Goal: Check status: Check status

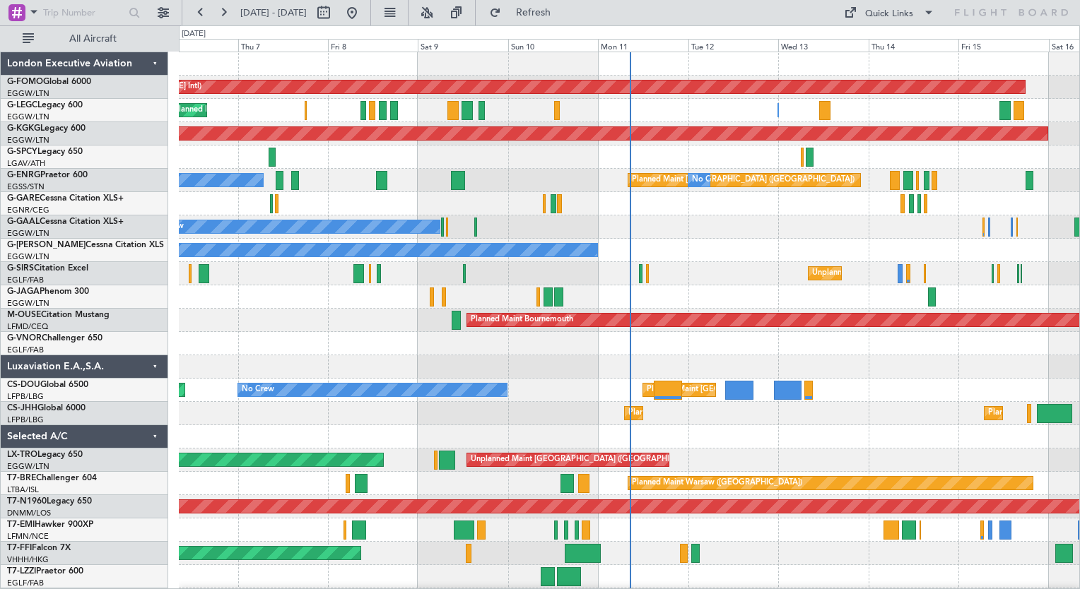
scroll to position [92, 0]
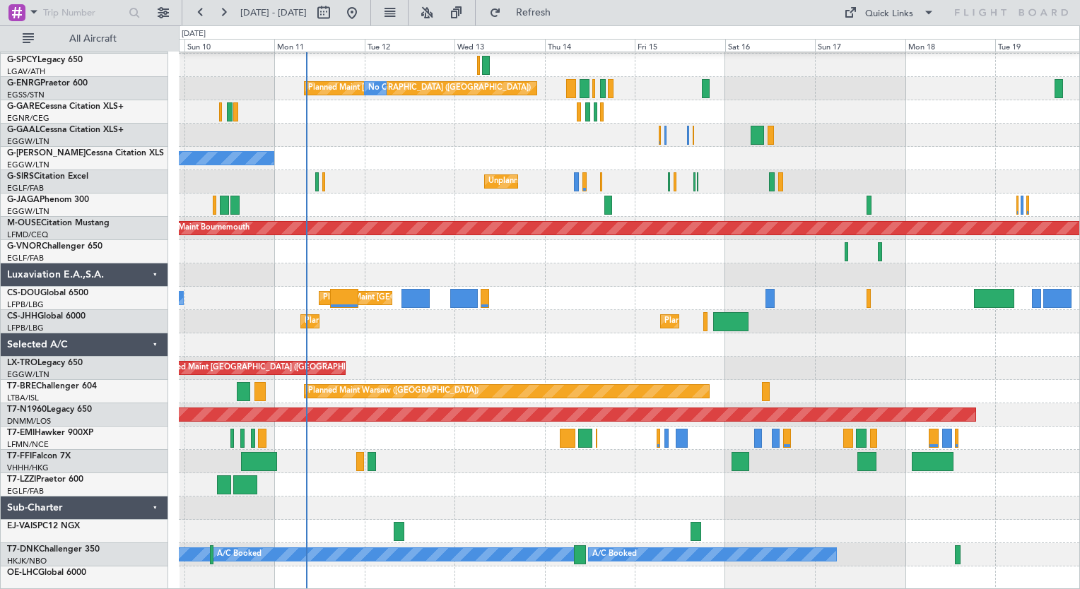
click at [486, 314] on div "AOG Maint [GEOGRAPHIC_DATA] (Ataturk) Planned Maint [GEOGRAPHIC_DATA] ([GEOGRAP…" at bounding box center [629, 275] width 900 height 630
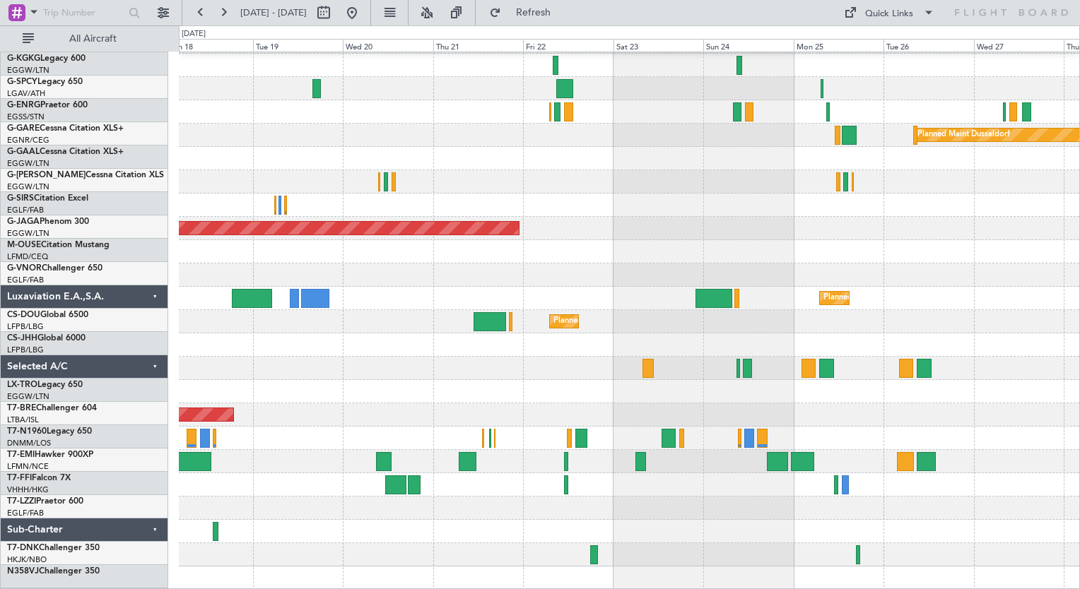
scroll to position [68, 0]
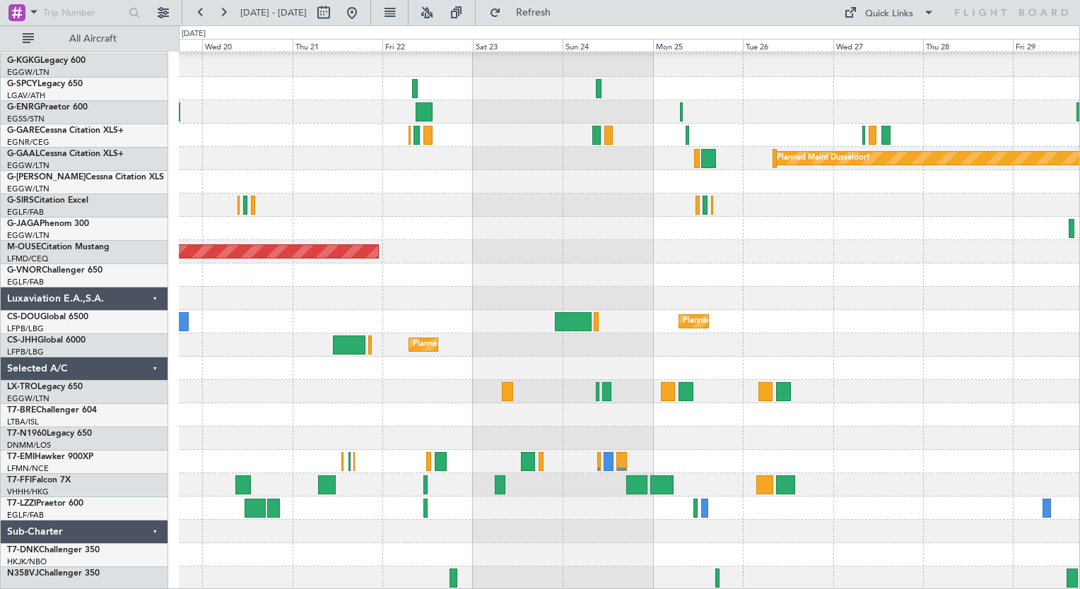
click at [257, 11] on fb-flight-board "[DATE] - [DATE] Refresh Quick Links All Aircraft A/C Unavailable [GEOGRAPHIC_DA…" at bounding box center [540, 300] width 1080 height 579
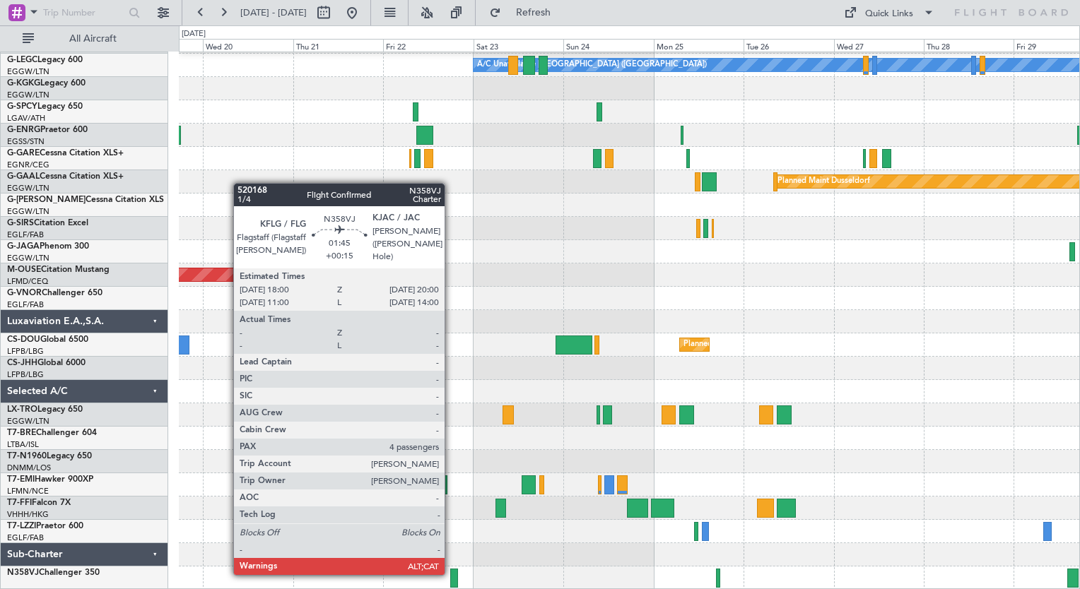
click at [451, 573] on div at bounding box center [454, 578] width 8 height 19
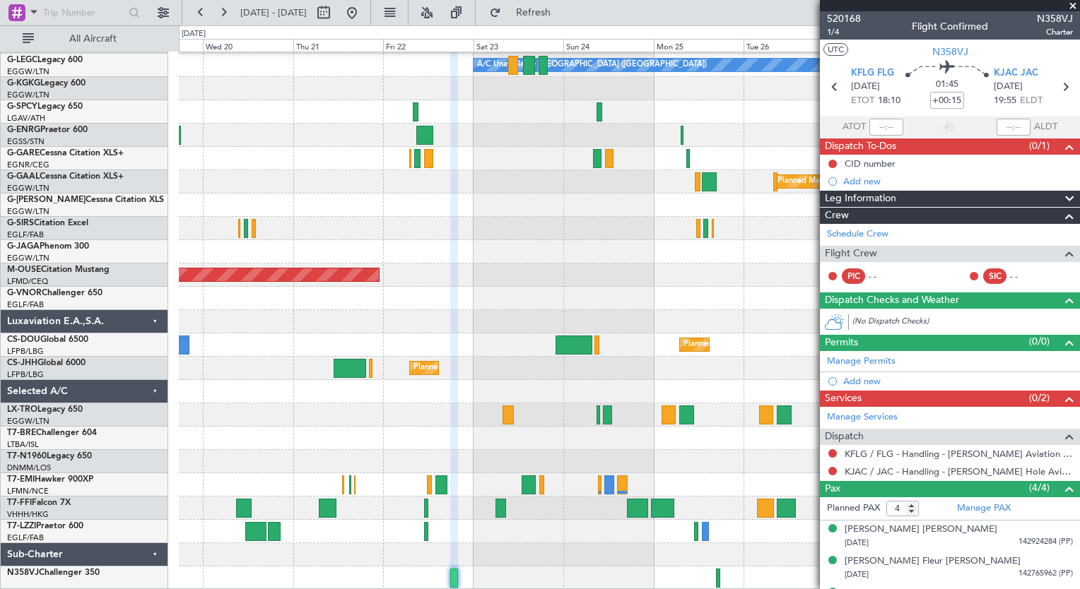
drag, startPoint x: 858, startPoint y: 19, endPoint x: 878, endPoint y: 24, distance: 21.1
click at [878, 24] on div "520168 1/4 Flight Confirmed N358VJ Charter" at bounding box center [950, 25] width 260 height 28
click at [852, 20] on span "520168" at bounding box center [844, 18] width 34 height 15
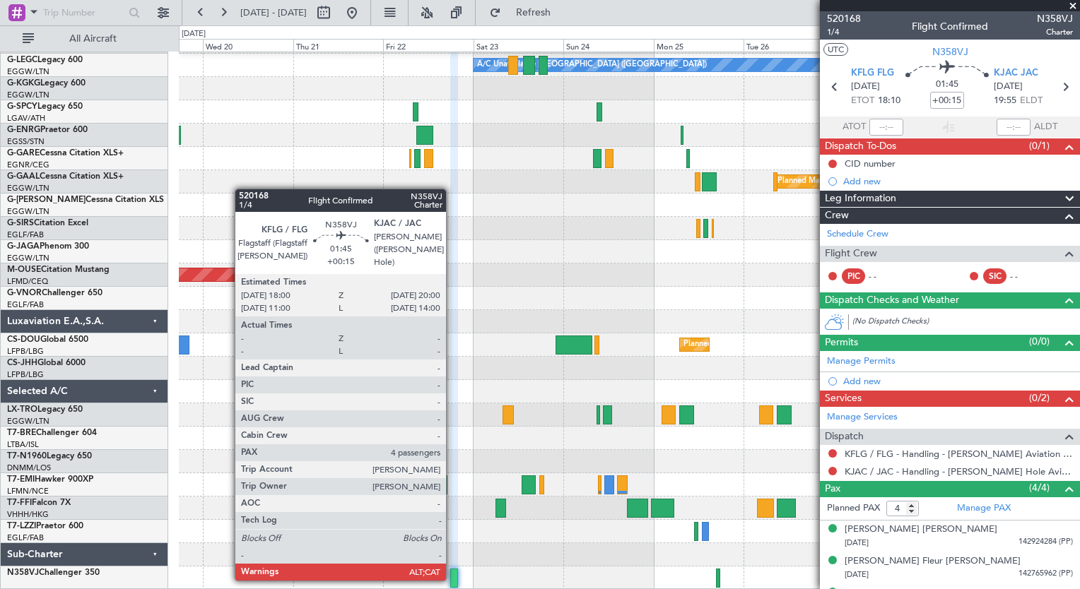
click at [452, 579] on div at bounding box center [454, 578] width 8 height 19
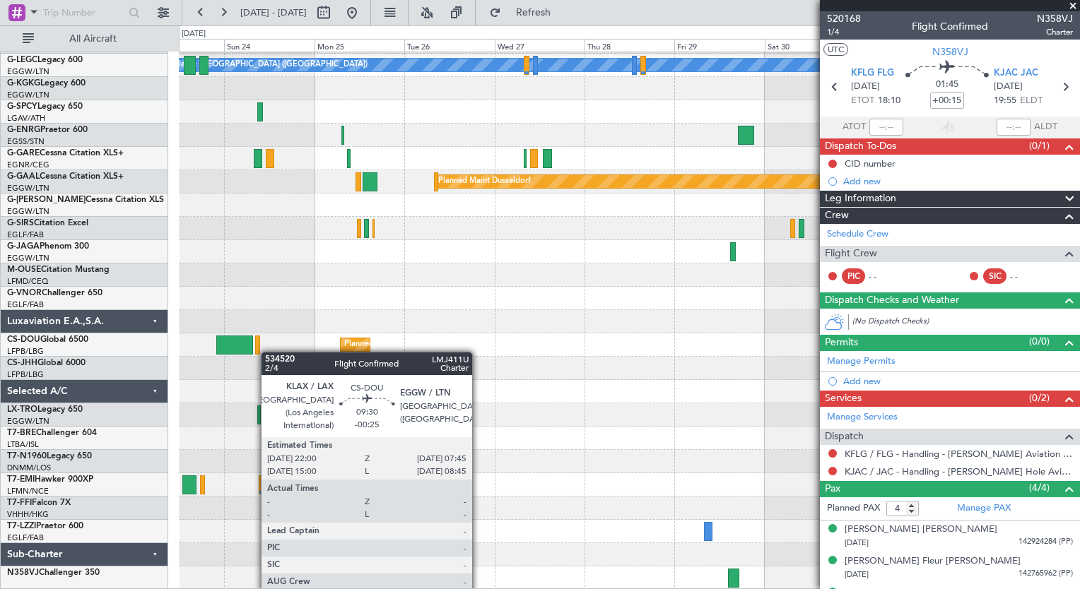
click at [257, 351] on div "A/C Unavailable [GEOGRAPHIC_DATA] ([GEOGRAPHIC_DATA]) Planned [GEOGRAPHIC_DATA]…" at bounding box center [629, 298] width 900 height 583
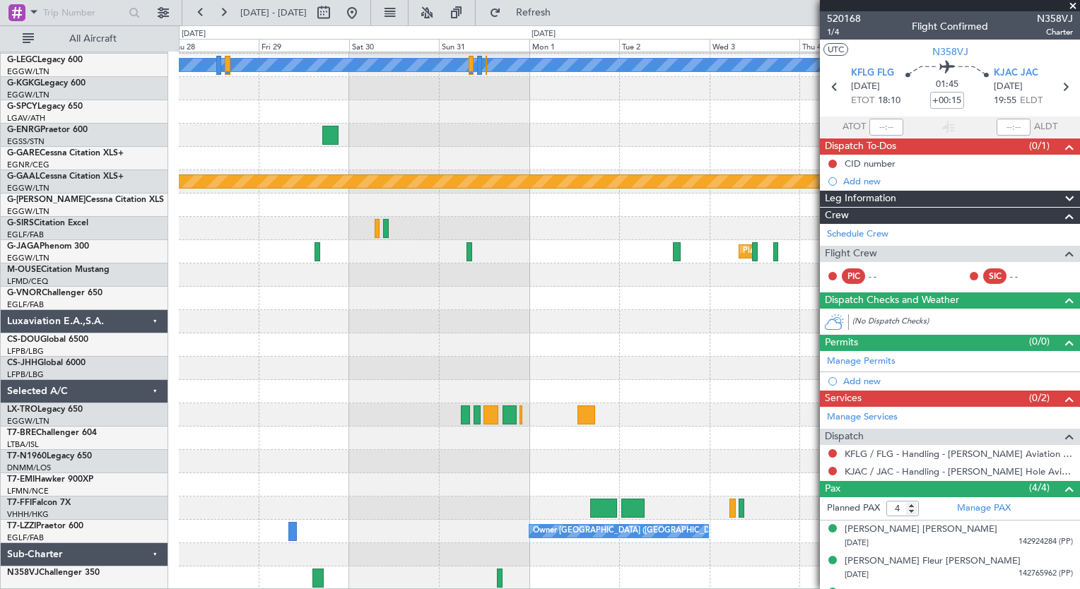
click at [544, 83] on div "A/C Unavailable [GEOGRAPHIC_DATA] ([GEOGRAPHIC_DATA]) Owner Planned [GEOGRAPHIC…" at bounding box center [629, 298] width 900 height 583
click at [726, 309] on div at bounding box center [629, 298] width 900 height 23
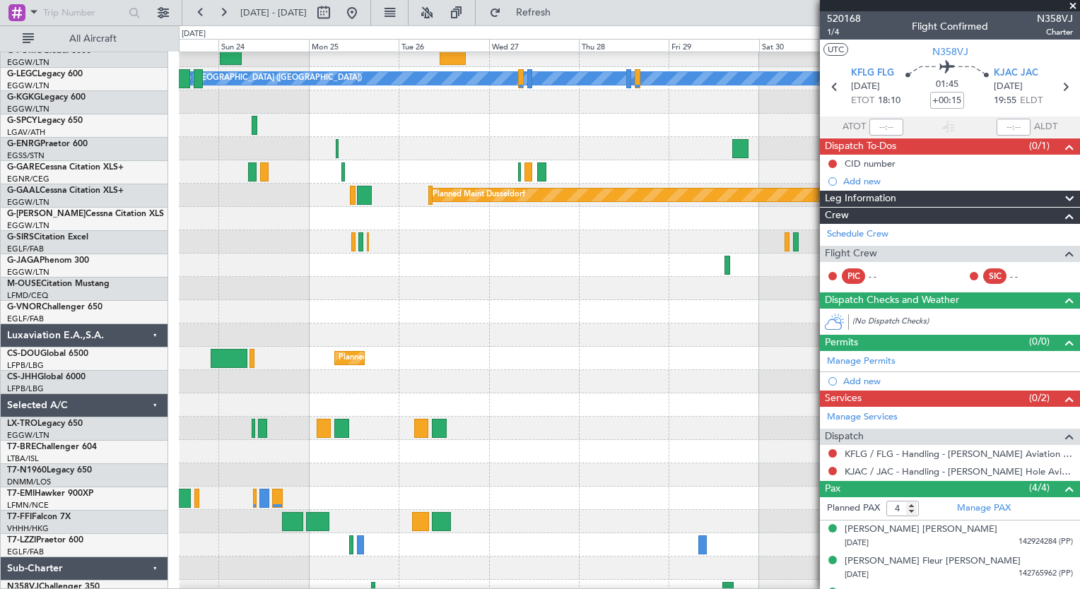
scroll to position [0, 0]
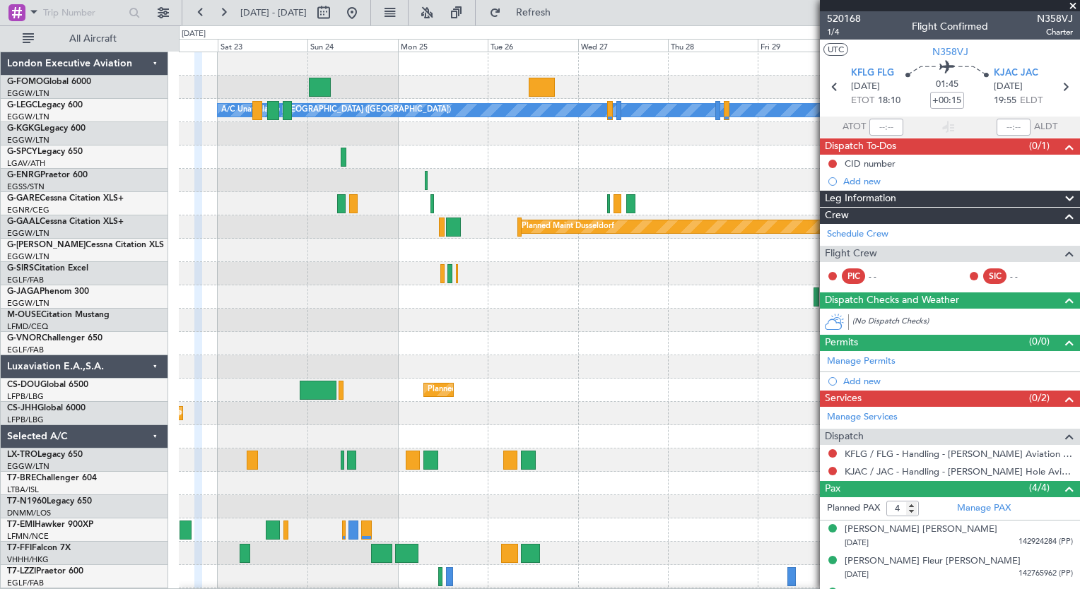
click at [386, 369] on div "A/C Unavailable [GEOGRAPHIC_DATA] ([GEOGRAPHIC_DATA]) Planned [GEOGRAPHIC_DATA]…" at bounding box center [629, 343] width 900 height 583
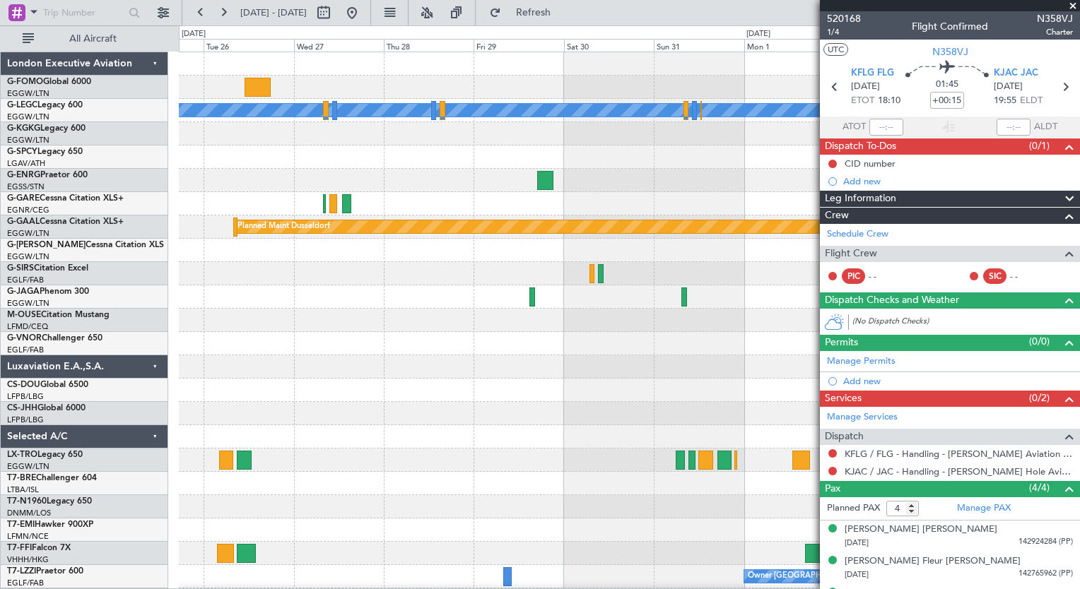
click at [300, 336] on div at bounding box center [629, 343] width 900 height 23
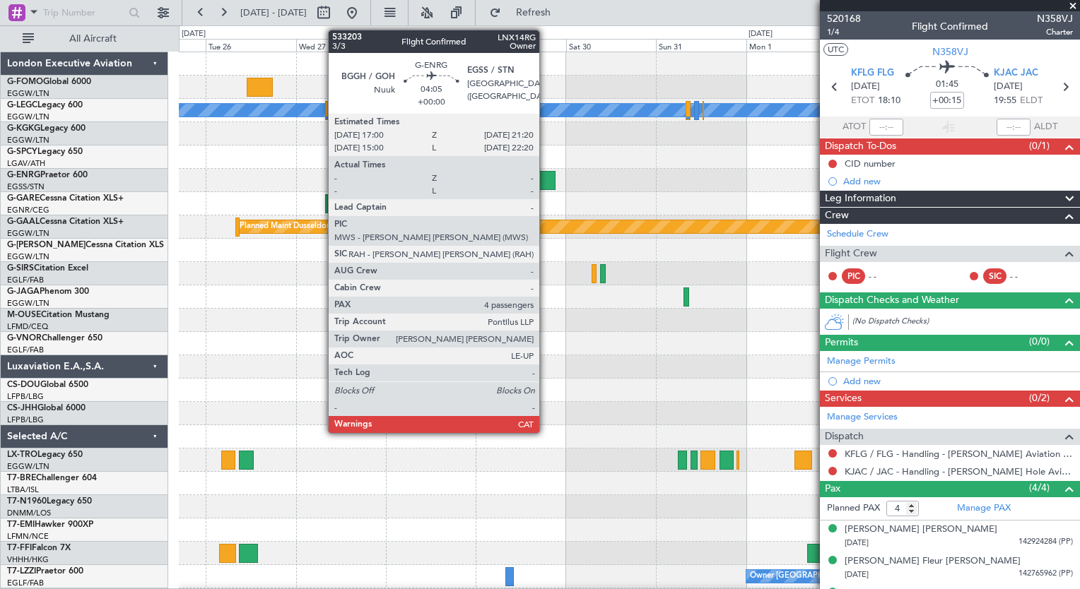
click at [545, 179] on div at bounding box center [547, 180] width 17 height 19
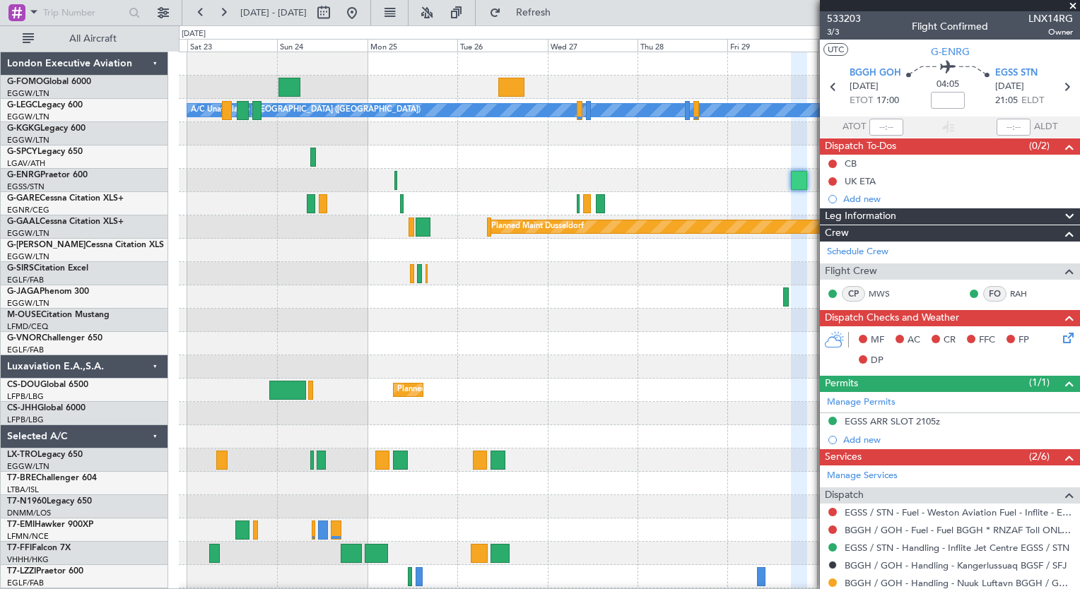
click at [719, 410] on div "A/C Unavailable [GEOGRAPHIC_DATA] ([GEOGRAPHIC_DATA]) Planned [GEOGRAPHIC_DATA]…" at bounding box center [629, 343] width 900 height 583
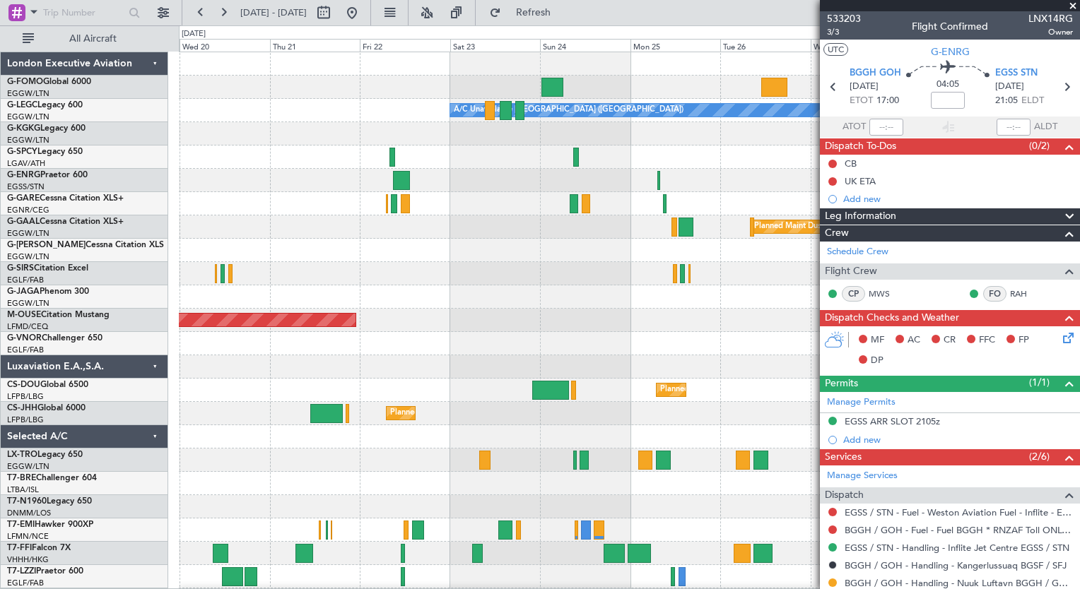
click at [740, 373] on div at bounding box center [629, 366] width 900 height 23
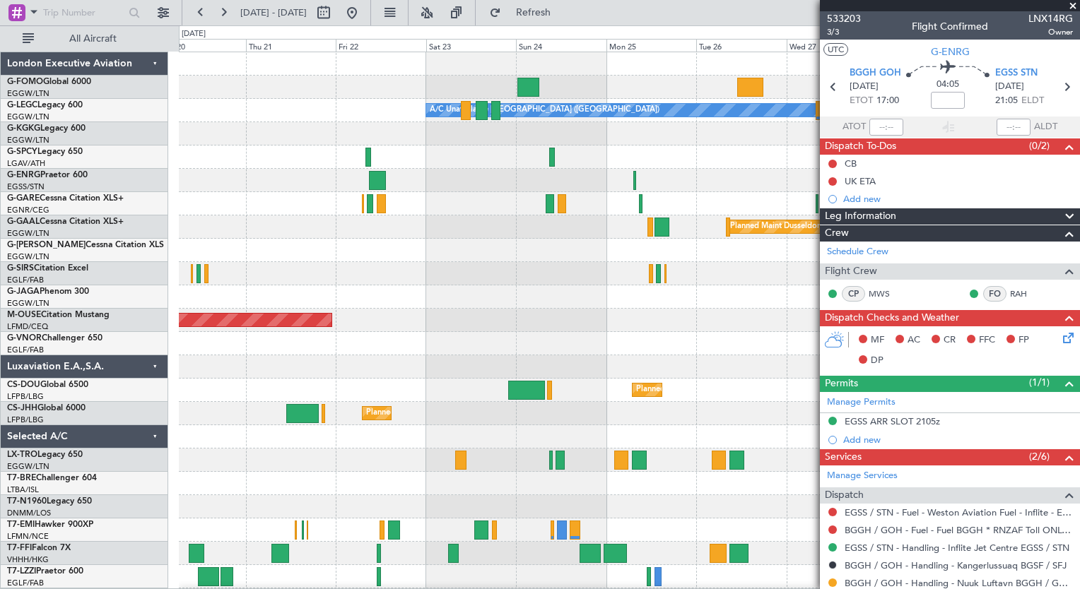
click at [430, 295] on div "A/C Unavailable [GEOGRAPHIC_DATA] ([GEOGRAPHIC_DATA]) Planned [GEOGRAPHIC_DATA]…" at bounding box center [629, 355] width 900 height 606
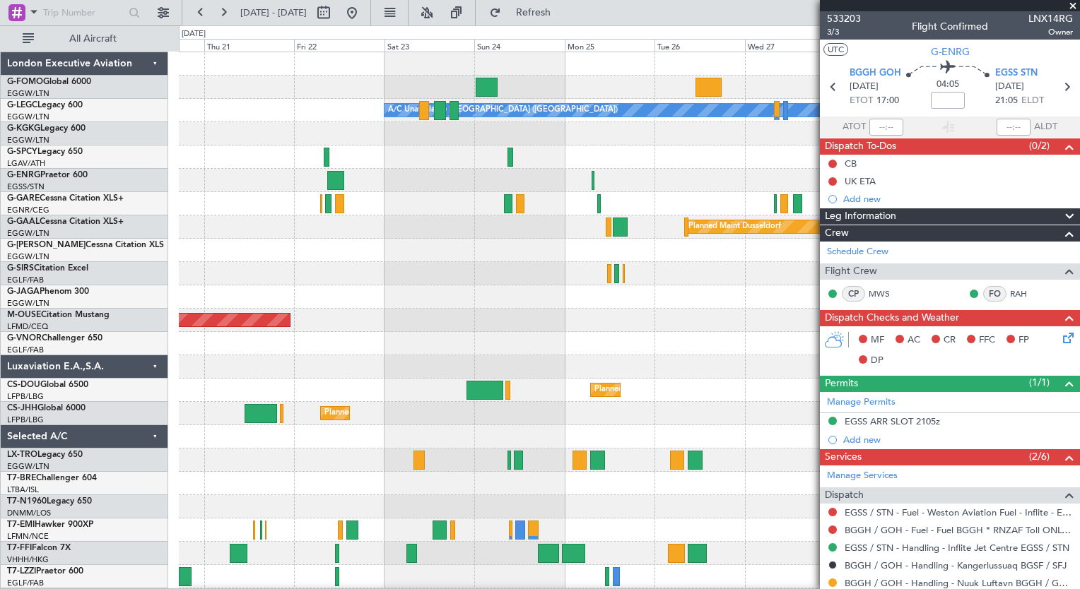
click at [624, 261] on div "A/C Unavailable [GEOGRAPHIC_DATA] ([GEOGRAPHIC_DATA]) Planned [GEOGRAPHIC_DATA]…" at bounding box center [629, 343] width 900 height 583
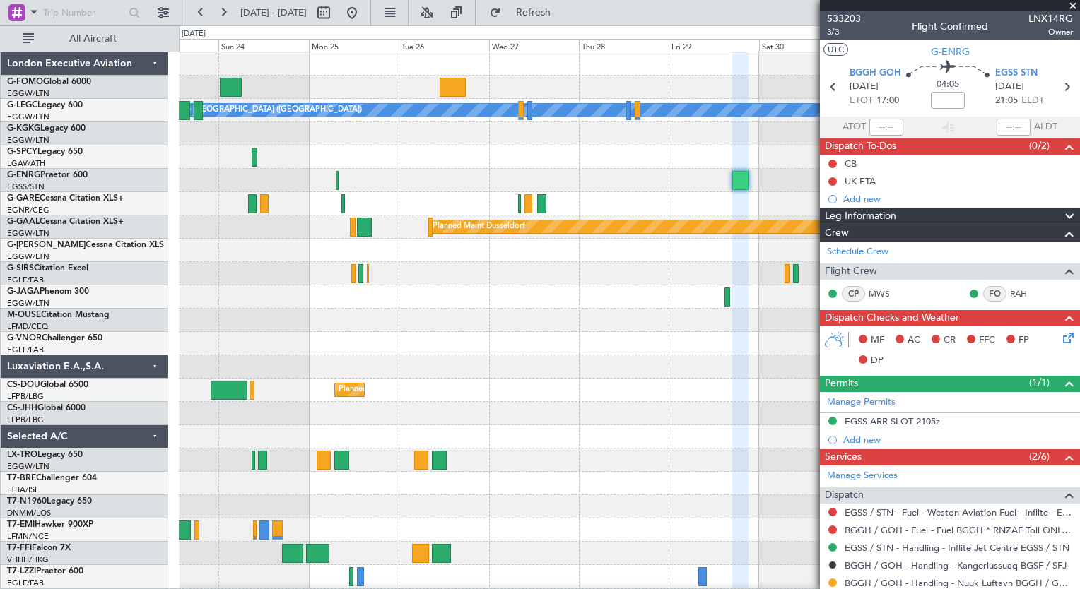
click at [409, 319] on div "A/C Unavailable [GEOGRAPHIC_DATA] ([GEOGRAPHIC_DATA]) Planned [GEOGRAPHIC_DATA]…" at bounding box center [629, 343] width 900 height 583
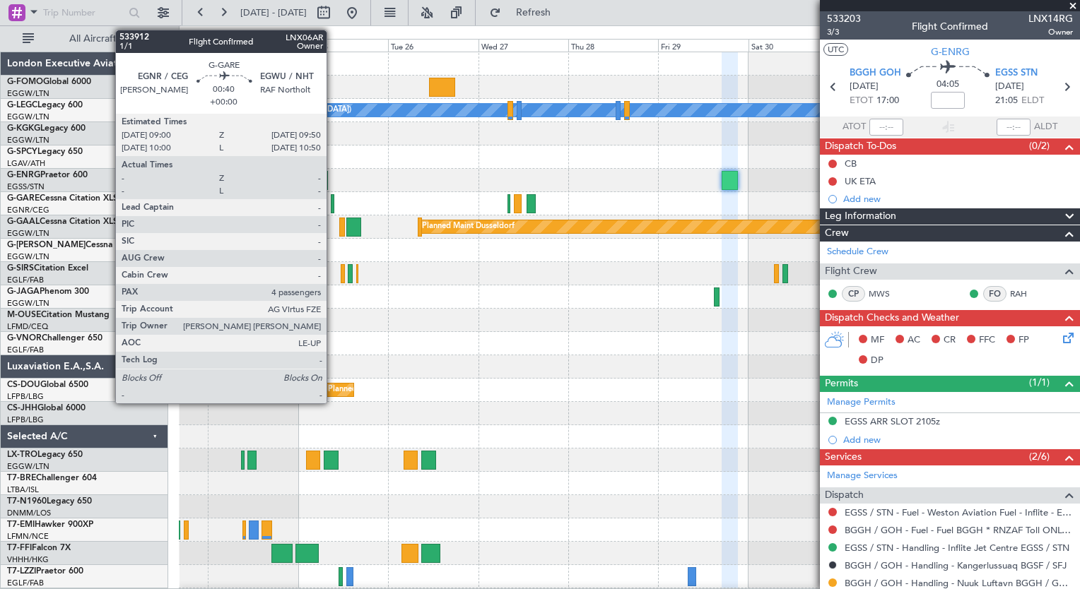
click at [333, 206] on div at bounding box center [333, 203] width 4 height 19
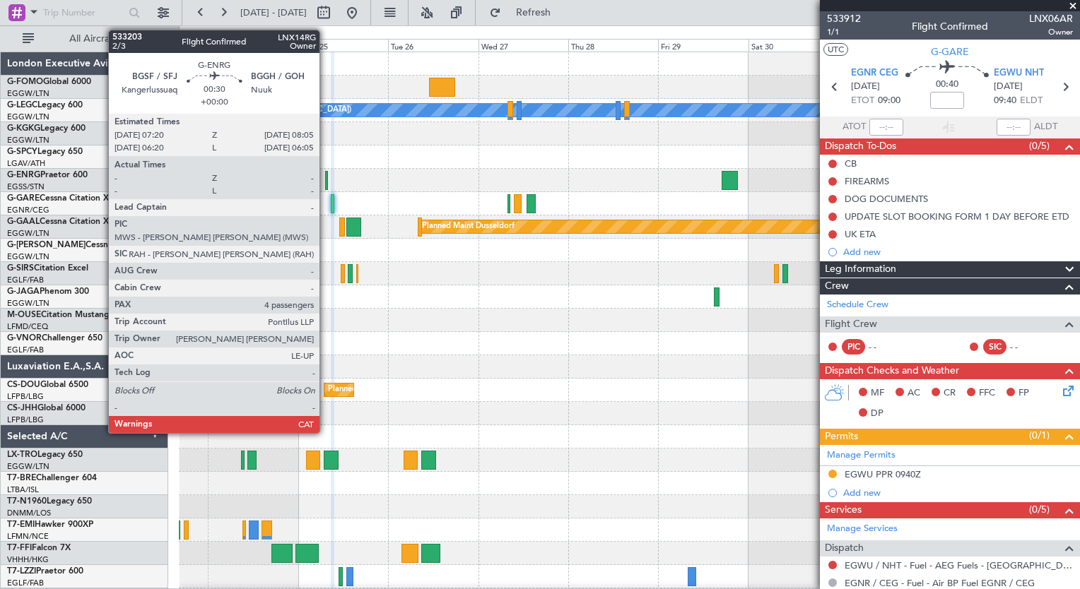
click at [326, 184] on div at bounding box center [326, 180] width 3 height 19
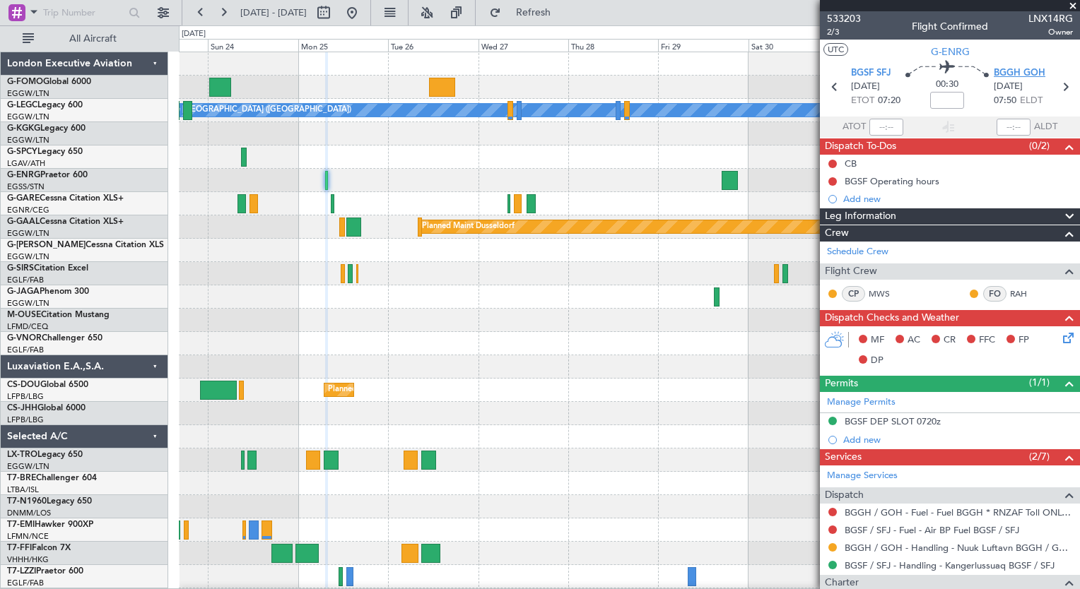
click at [1002, 74] on span "BGGH GOH" at bounding box center [1019, 73] width 52 height 14
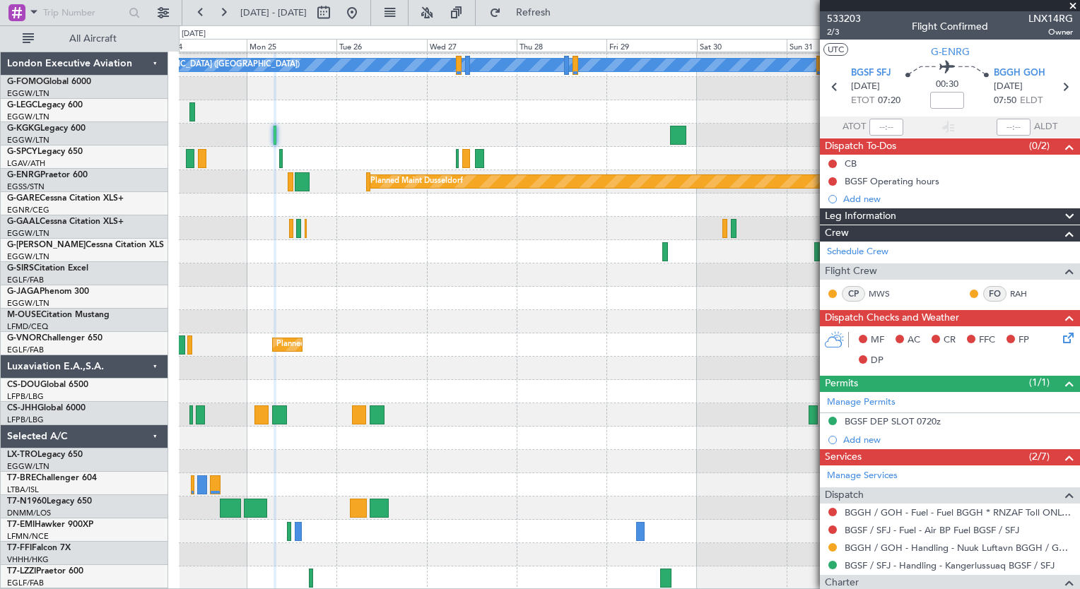
scroll to position [45, 0]
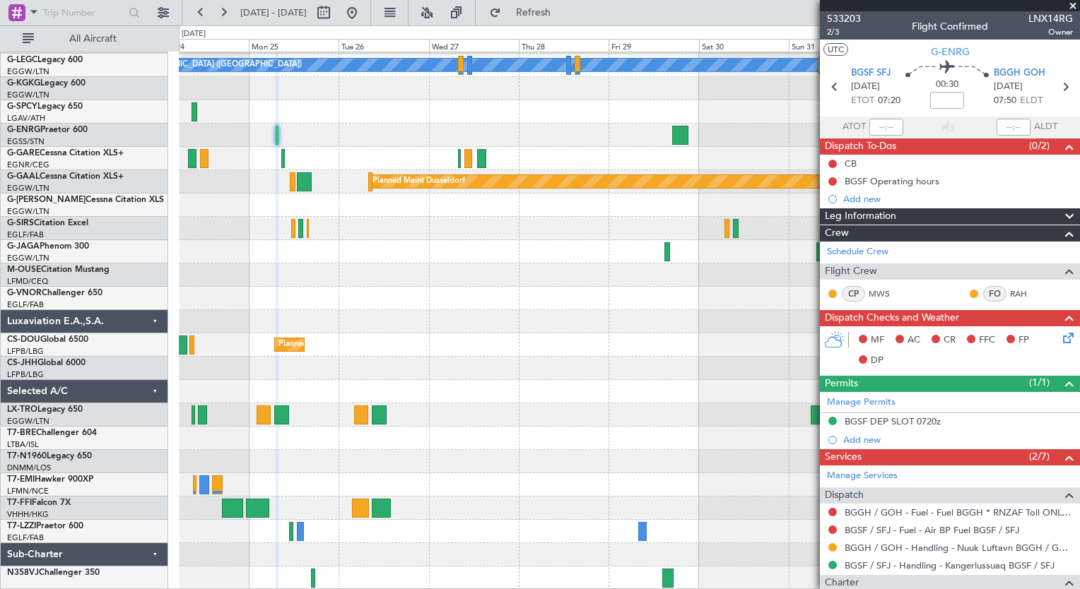
click at [590, 192] on div "A/C Unavailable [GEOGRAPHIC_DATA] ([GEOGRAPHIC_DATA]) Planned [GEOGRAPHIC_DATA]…" at bounding box center [629, 298] width 900 height 583
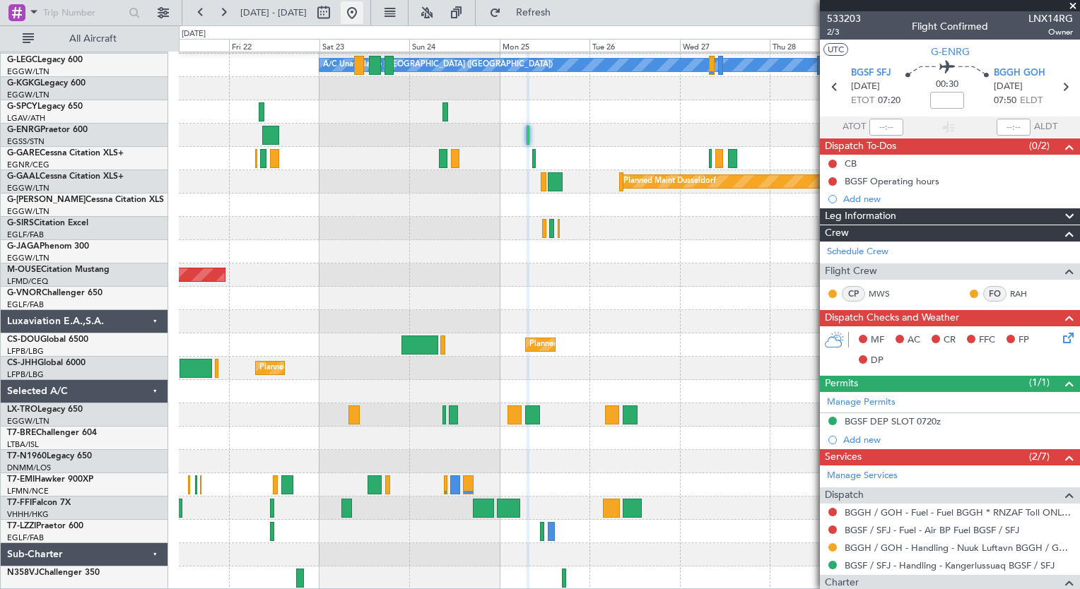
click at [363, 19] on button at bounding box center [352, 12] width 23 height 23
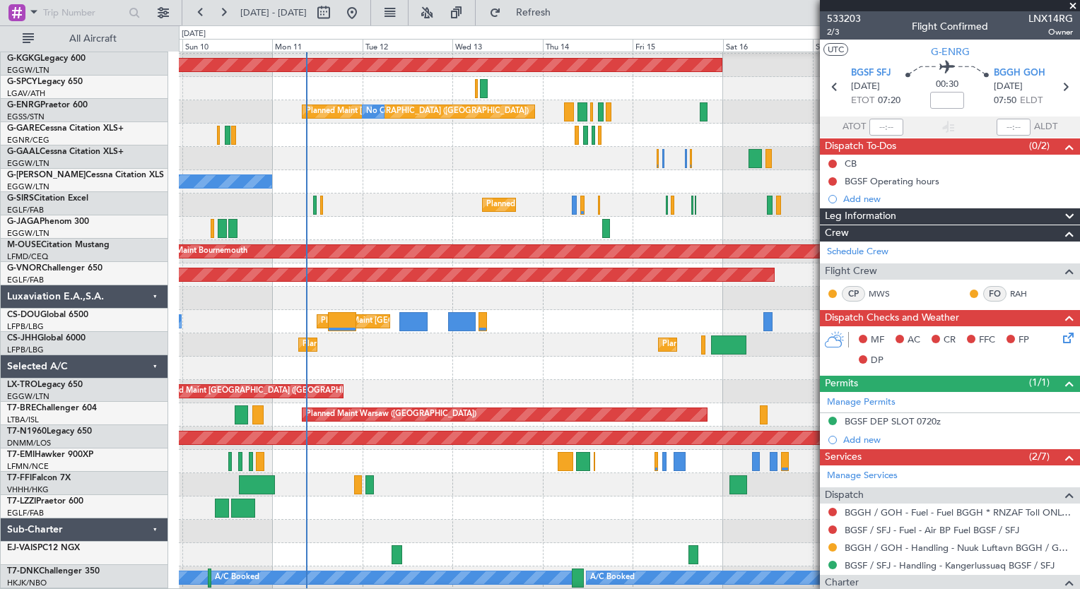
scroll to position [68, 0]
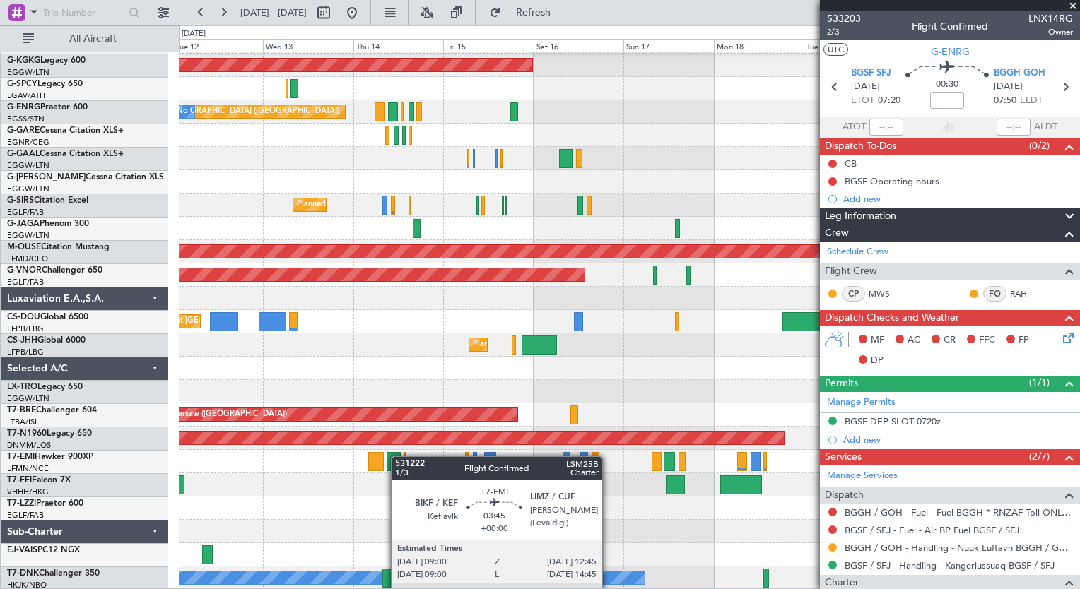
click at [396, 453] on div "A/C Unavailable [GEOGRAPHIC_DATA] ([GEOGRAPHIC_DATA]) A/C Unavailable [GEOGRAPH…" at bounding box center [629, 287] width 900 height 606
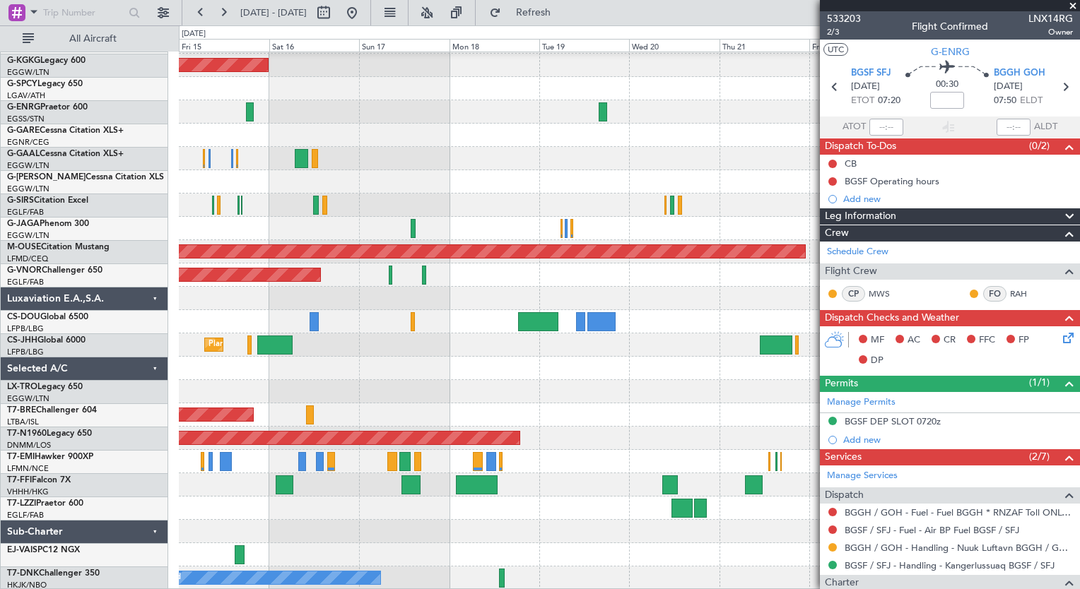
click at [471, 454] on div "A/C Unavailable [GEOGRAPHIC_DATA] ([GEOGRAPHIC_DATA]) A/C Unavailable [GEOGRAPH…" at bounding box center [629, 287] width 900 height 606
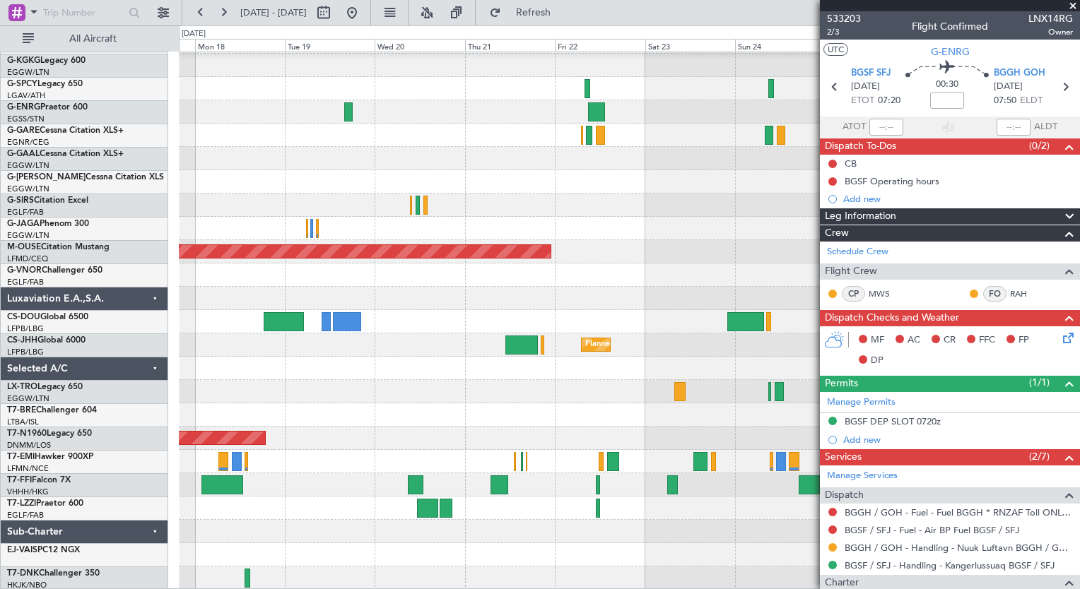
click at [427, 490] on div "A/C Unavailable [GEOGRAPHIC_DATA] ([GEOGRAPHIC_DATA]) AOG Maint [GEOGRAPHIC_DAT…" at bounding box center [629, 287] width 900 height 606
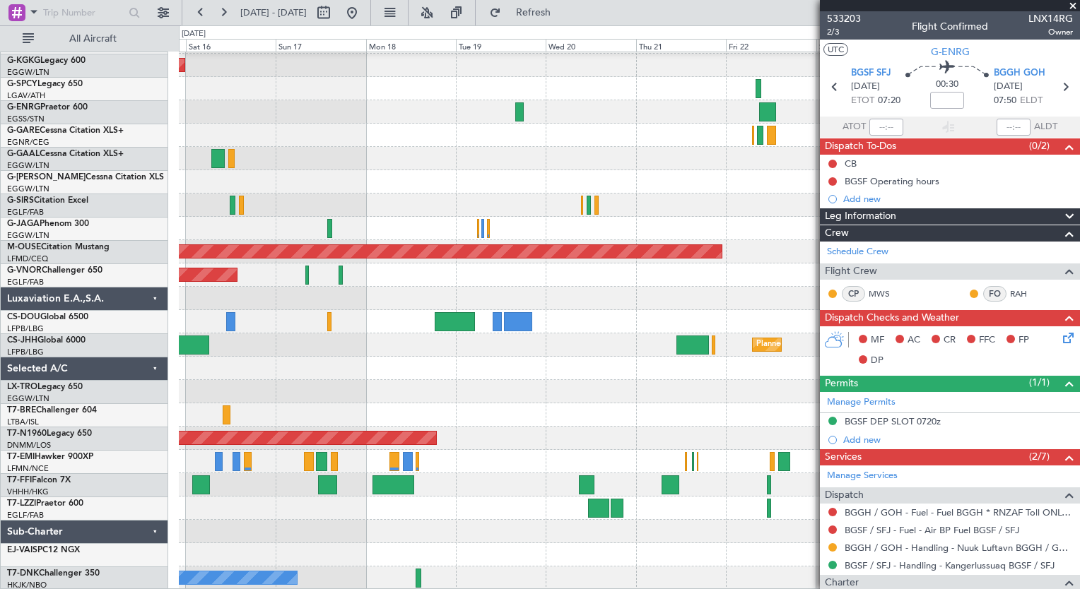
click at [797, 425] on div "A/C Unavailable [GEOGRAPHIC_DATA] ([GEOGRAPHIC_DATA]) AOG Maint [GEOGRAPHIC_DAT…" at bounding box center [629, 287] width 900 height 606
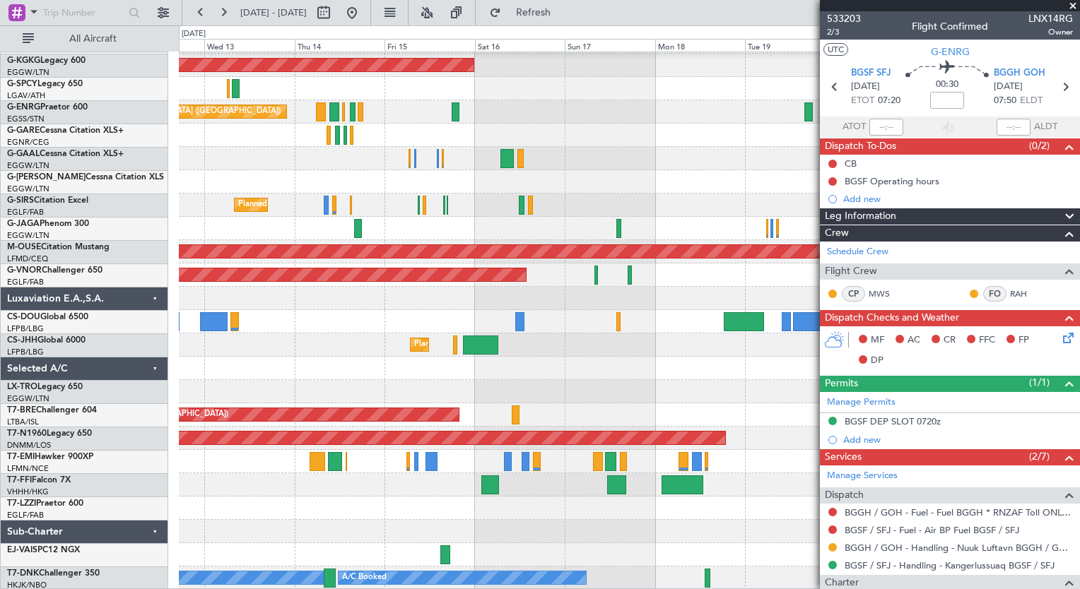
click at [808, 384] on div "A/C Unavailable [GEOGRAPHIC_DATA] ([GEOGRAPHIC_DATA]) A/C Unavailable [GEOGRAPH…" at bounding box center [629, 287] width 900 height 606
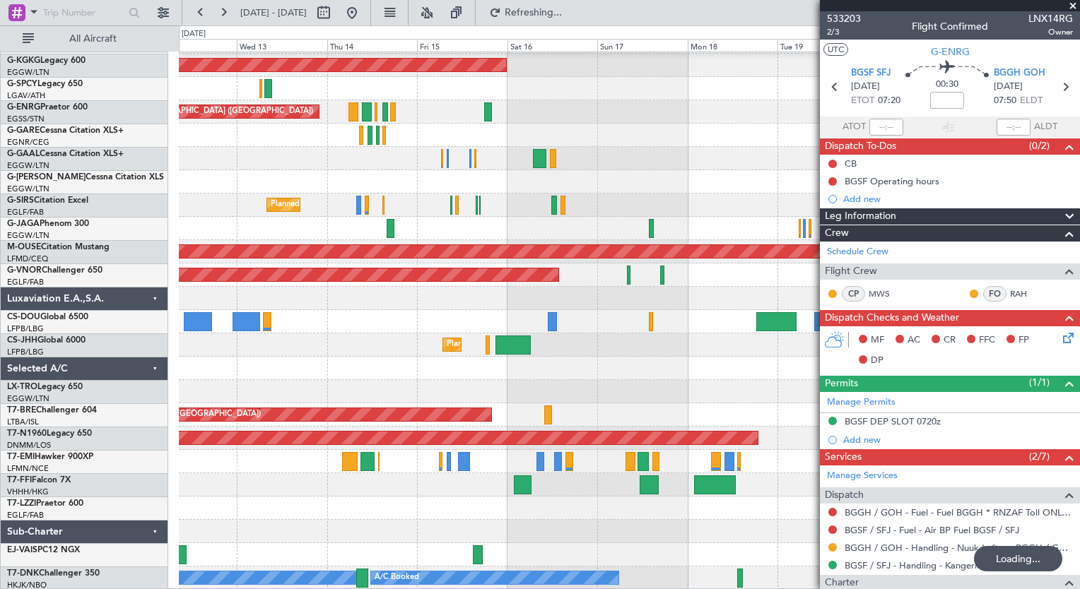
click at [581, 333] on div "Planned Maint [GEOGRAPHIC_DATA] ([GEOGRAPHIC_DATA]) No Crew" at bounding box center [629, 321] width 900 height 23
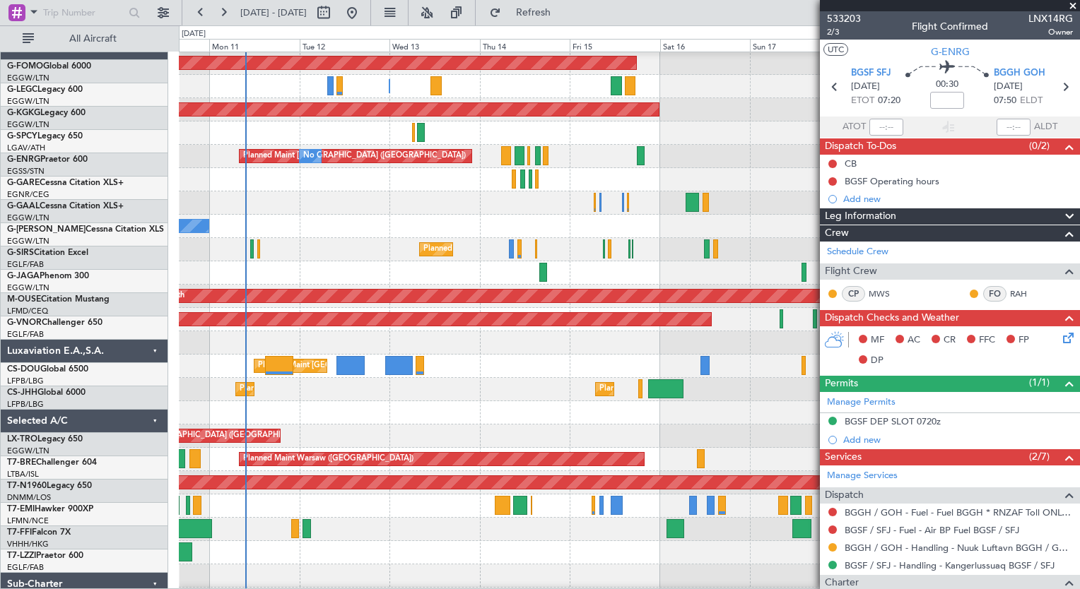
scroll to position [0, 0]
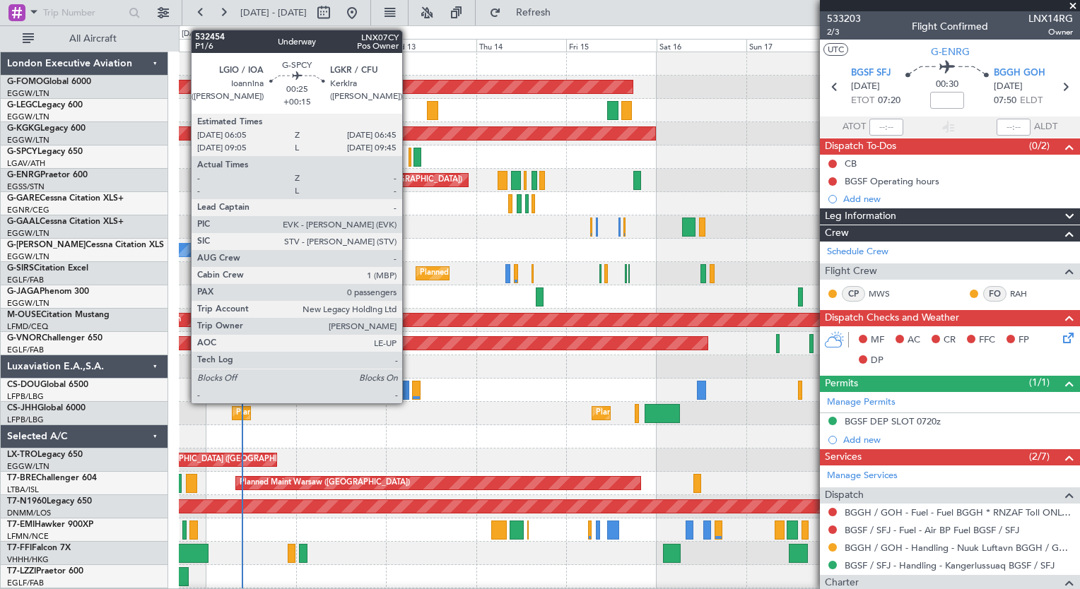
click at [408, 163] on div at bounding box center [409, 157] width 3 height 19
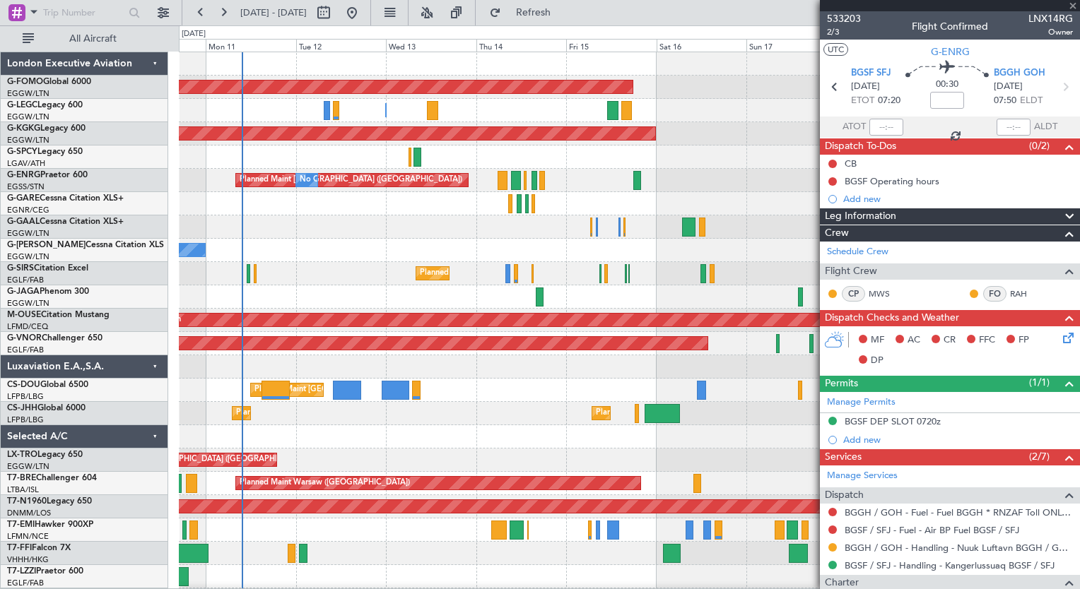
type input "+00:15"
type input "0"
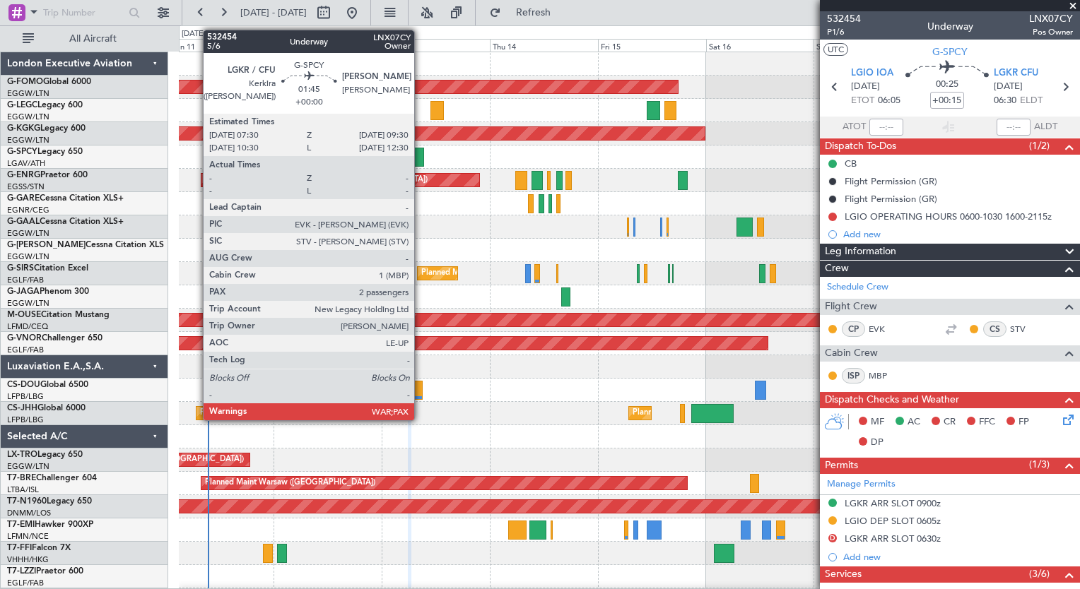
click at [420, 157] on div at bounding box center [418, 157] width 9 height 19
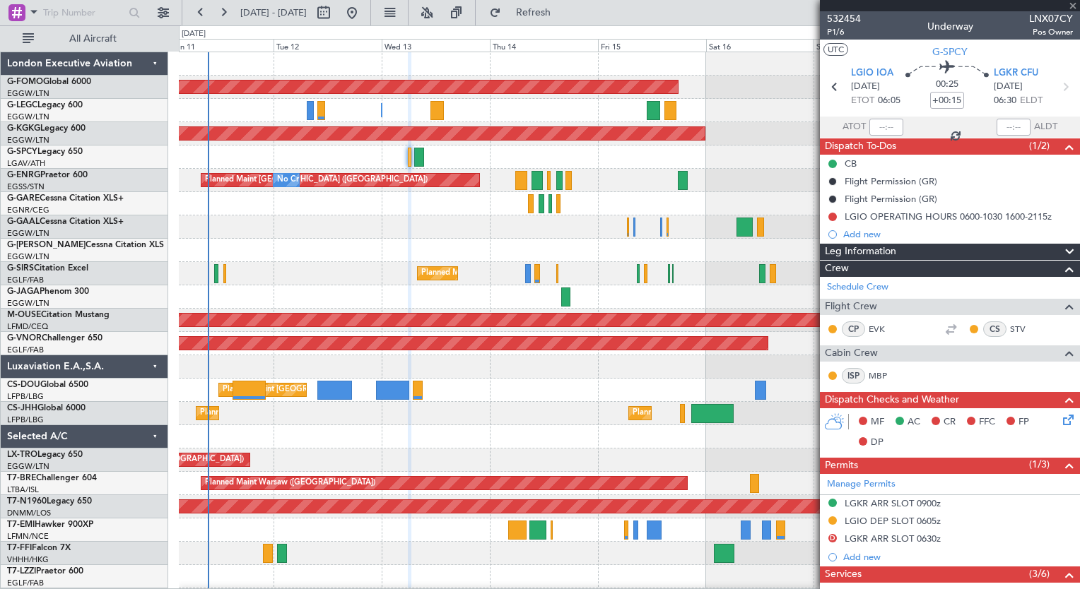
type input "2"
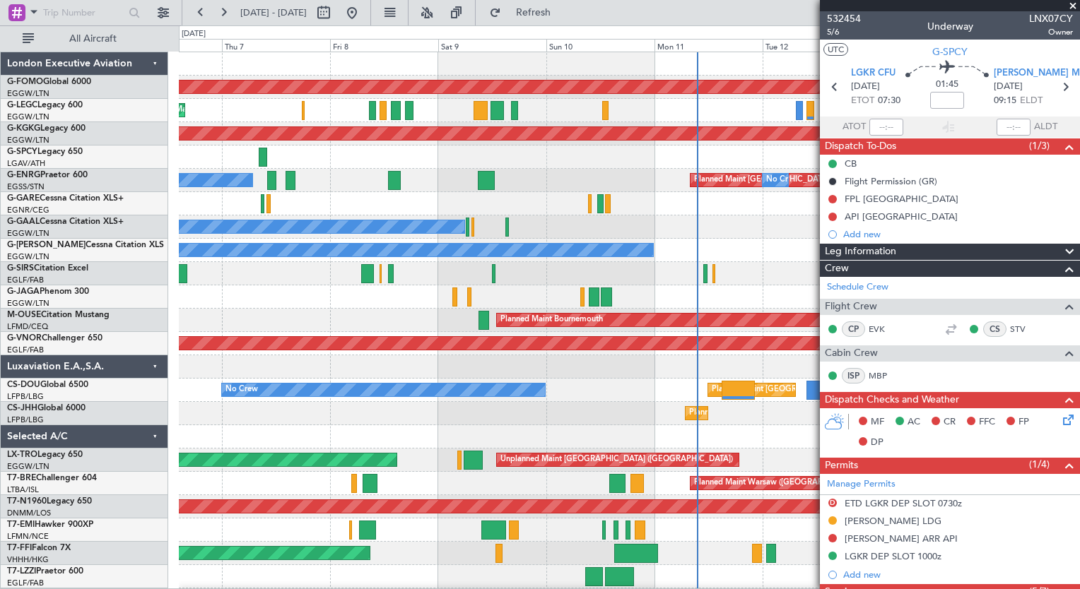
click at [825, 356] on fb-app "[DATE] - [DATE] Refresh Quick Links All Aircraft Planned Maint Windsor Locks ([…" at bounding box center [540, 300] width 1080 height 579
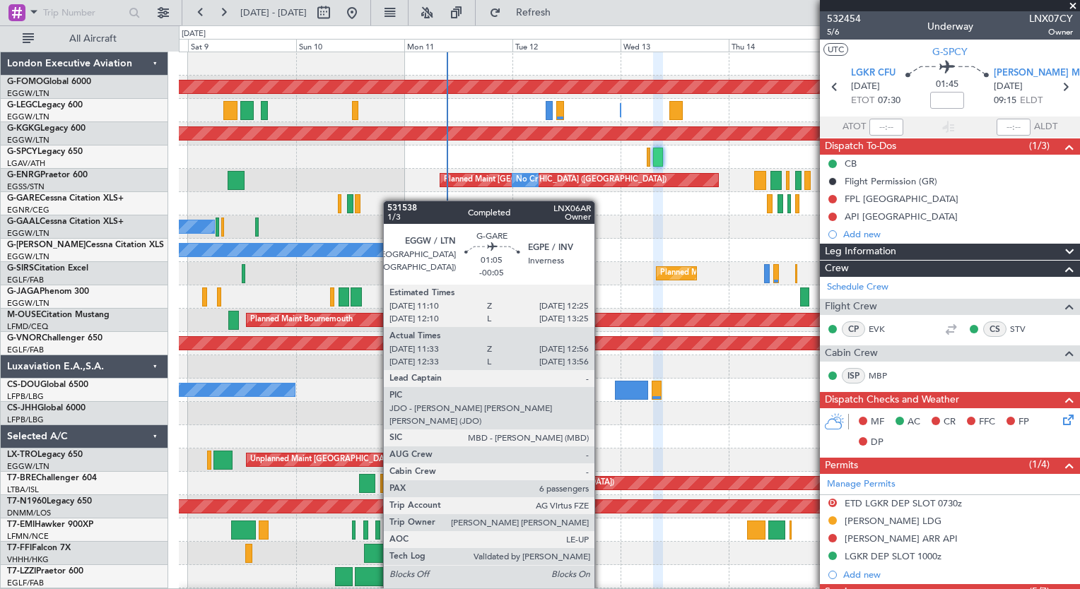
click at [234, 231] on div "Planned Maint Windsor Locks ([PERSON_NAME] Intl) A/C Unavailable [GEOGRAPHIC_DA…" at bounding box center [629, 367] width 900 height 630
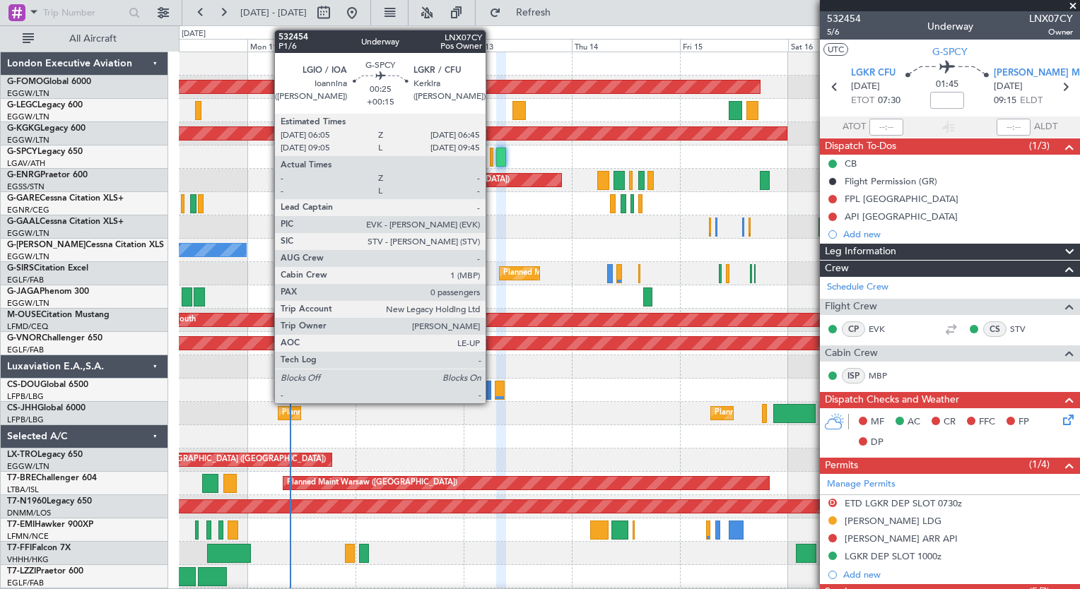
click at [492, 154] on div at bounding box center [492, 157] width 4 height 19
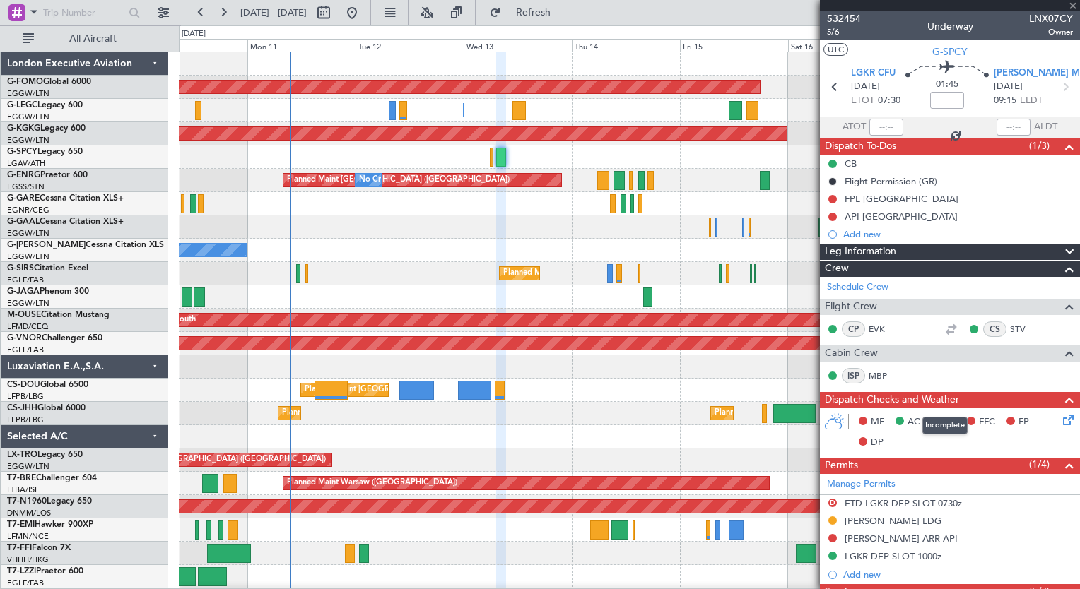
type input "+00:15"
type input "0"
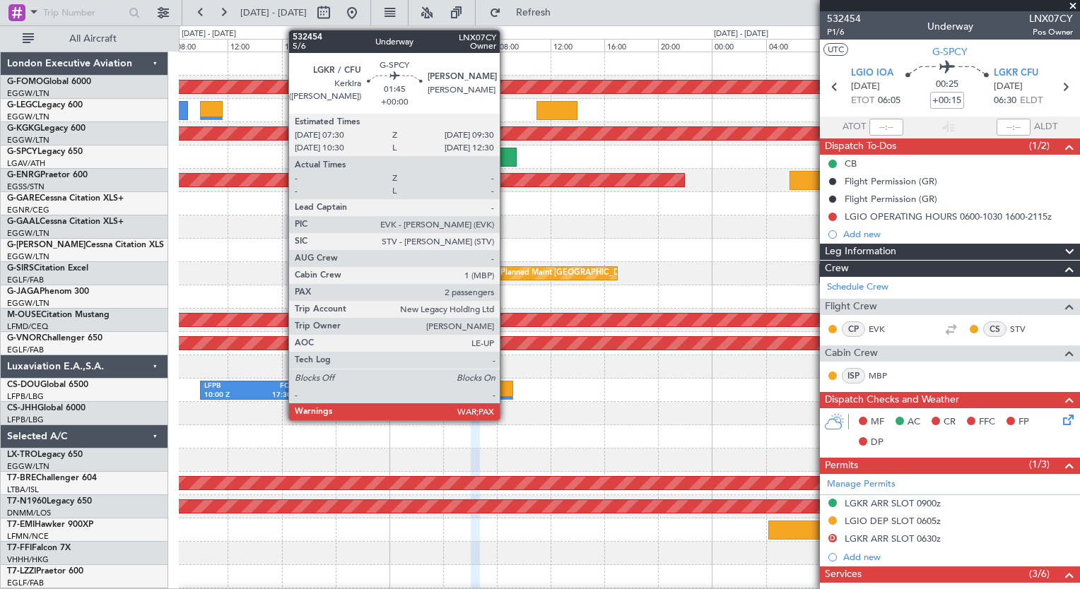
click at [506, 159] on div at bounding box center [503, 157] width 28 height 19
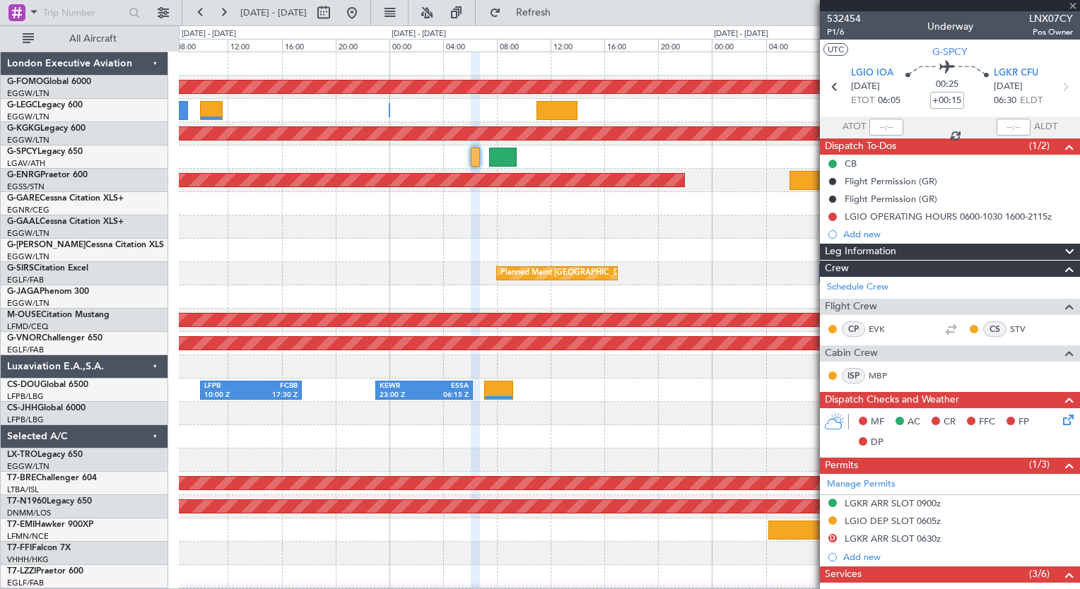
type input "2"
